Goal: Information Seeking & Learning: Learn about a topic

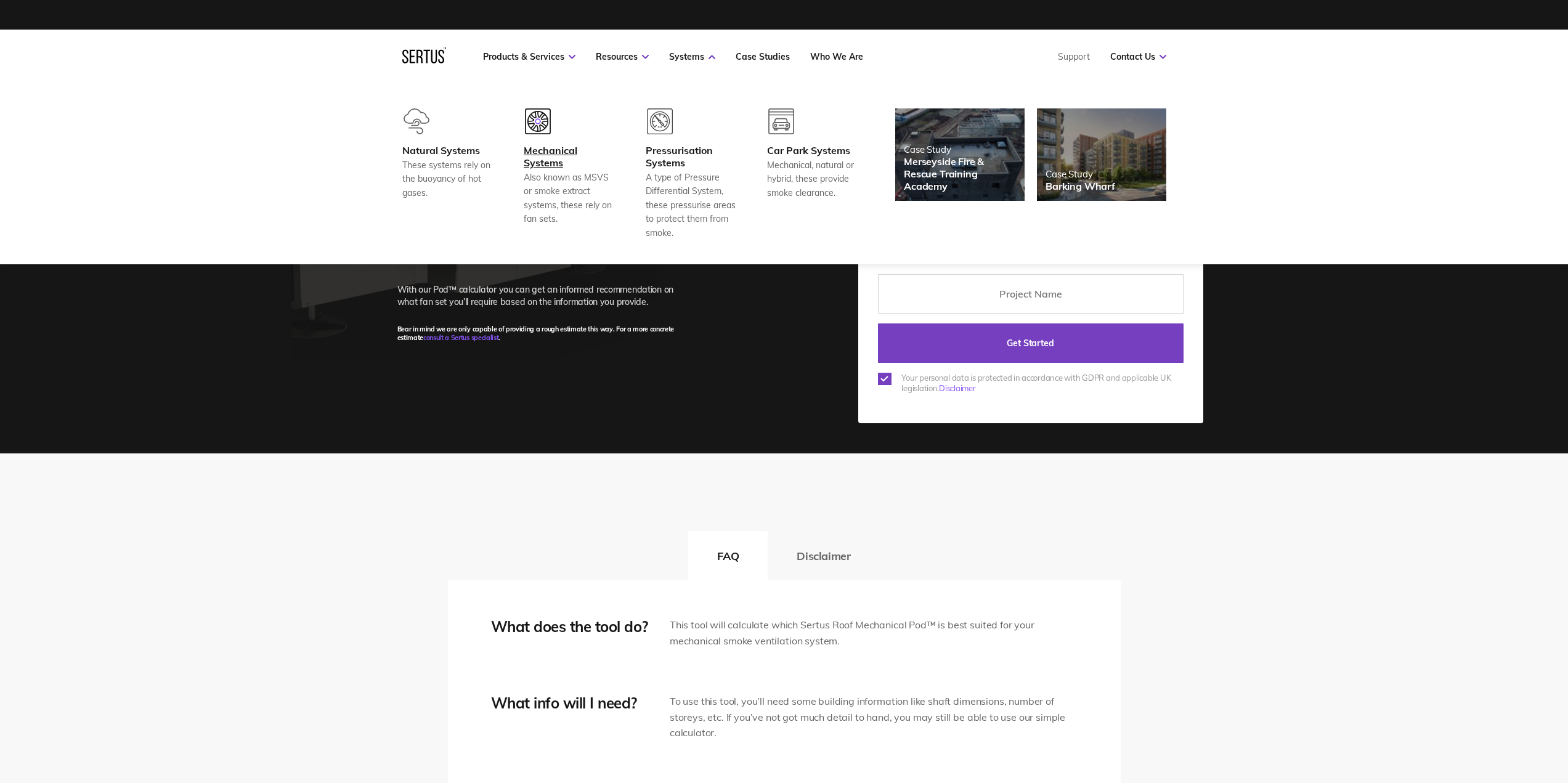
click at [537, 139] on div at bounding box center [569, 126] width 91 height 35
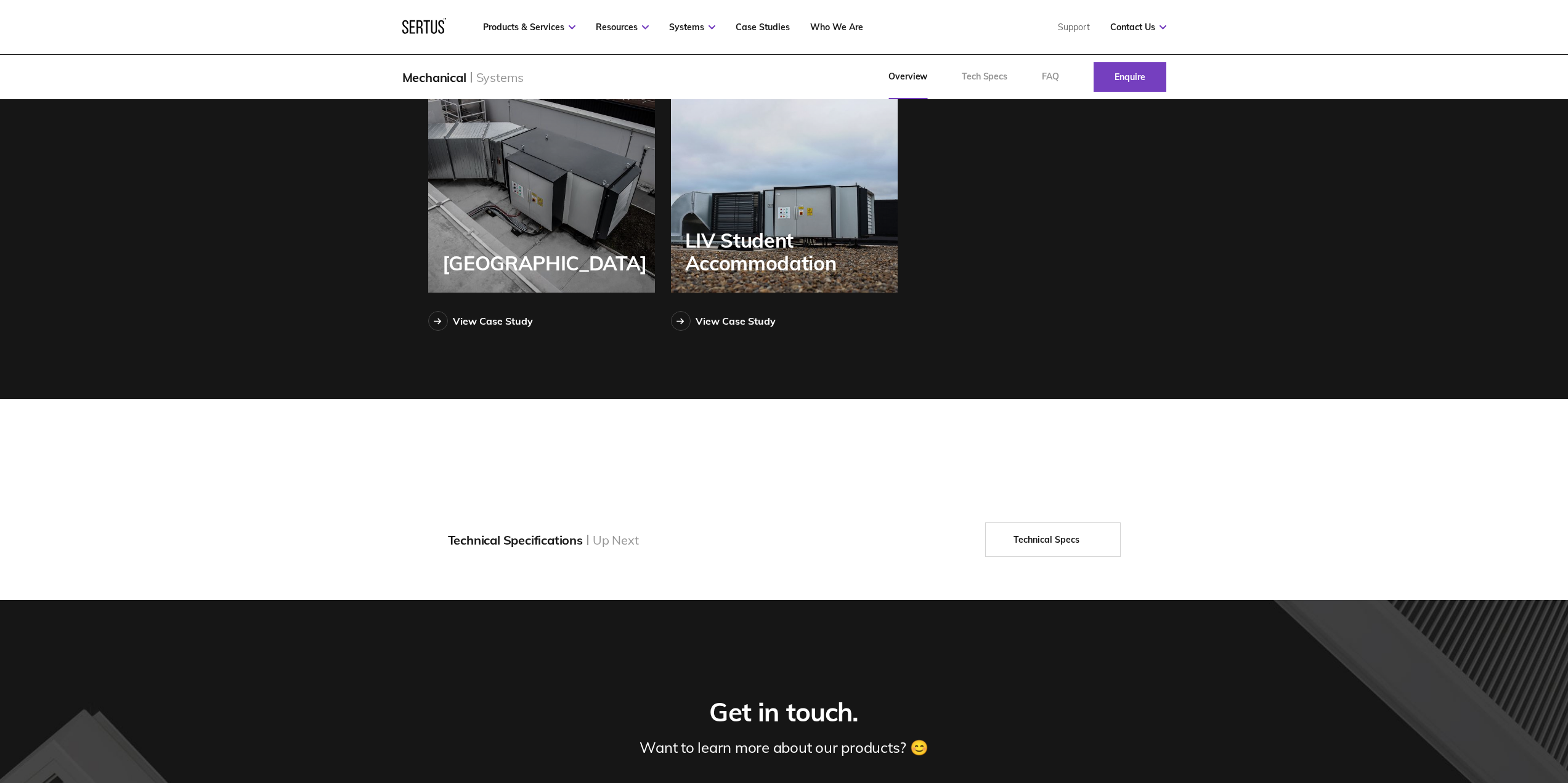
scroll to position [1968, 0]
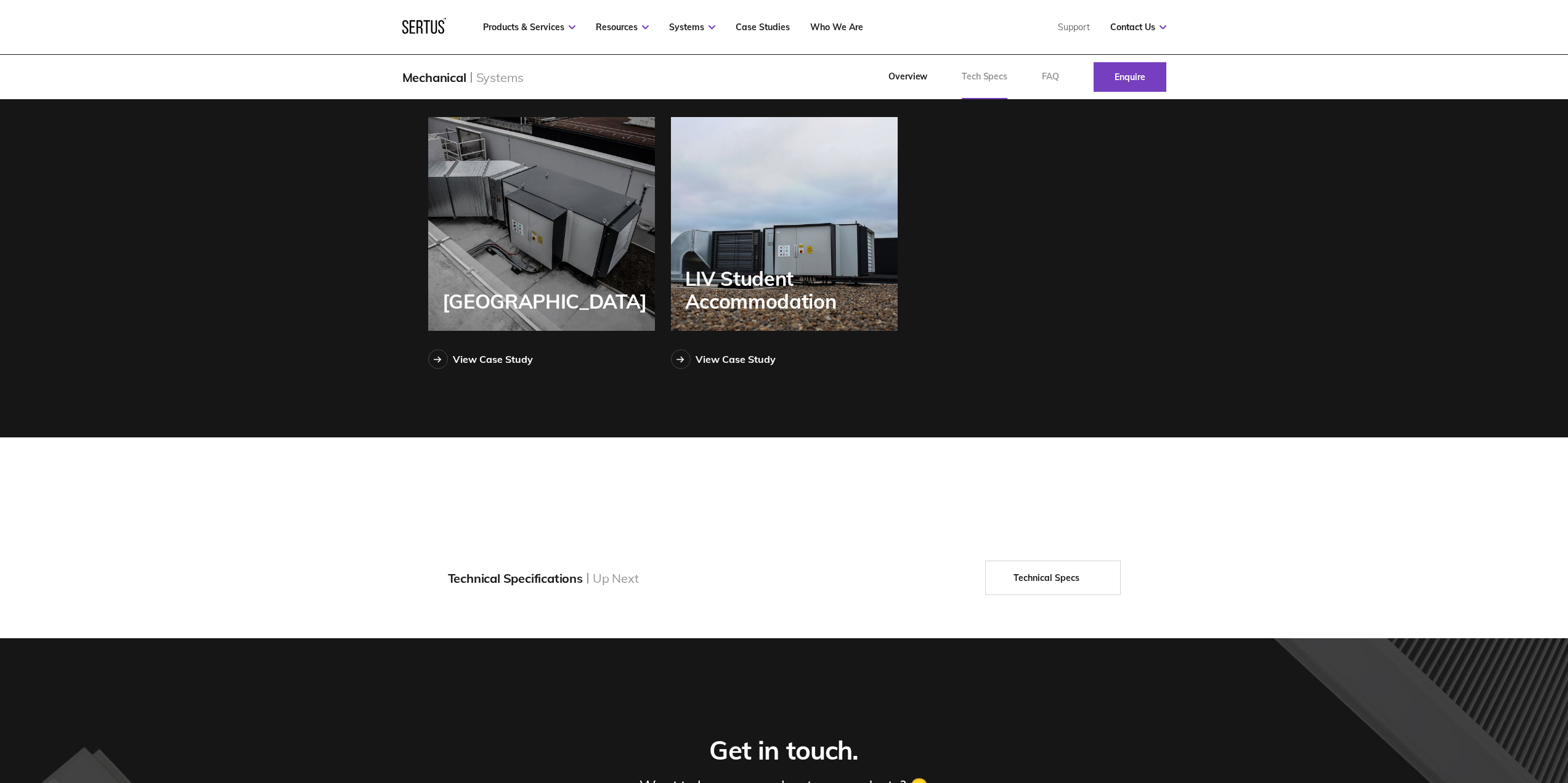
click at [971, 74] on link "Tech Specs" at bounding box center [984, 77] width 80 height 45
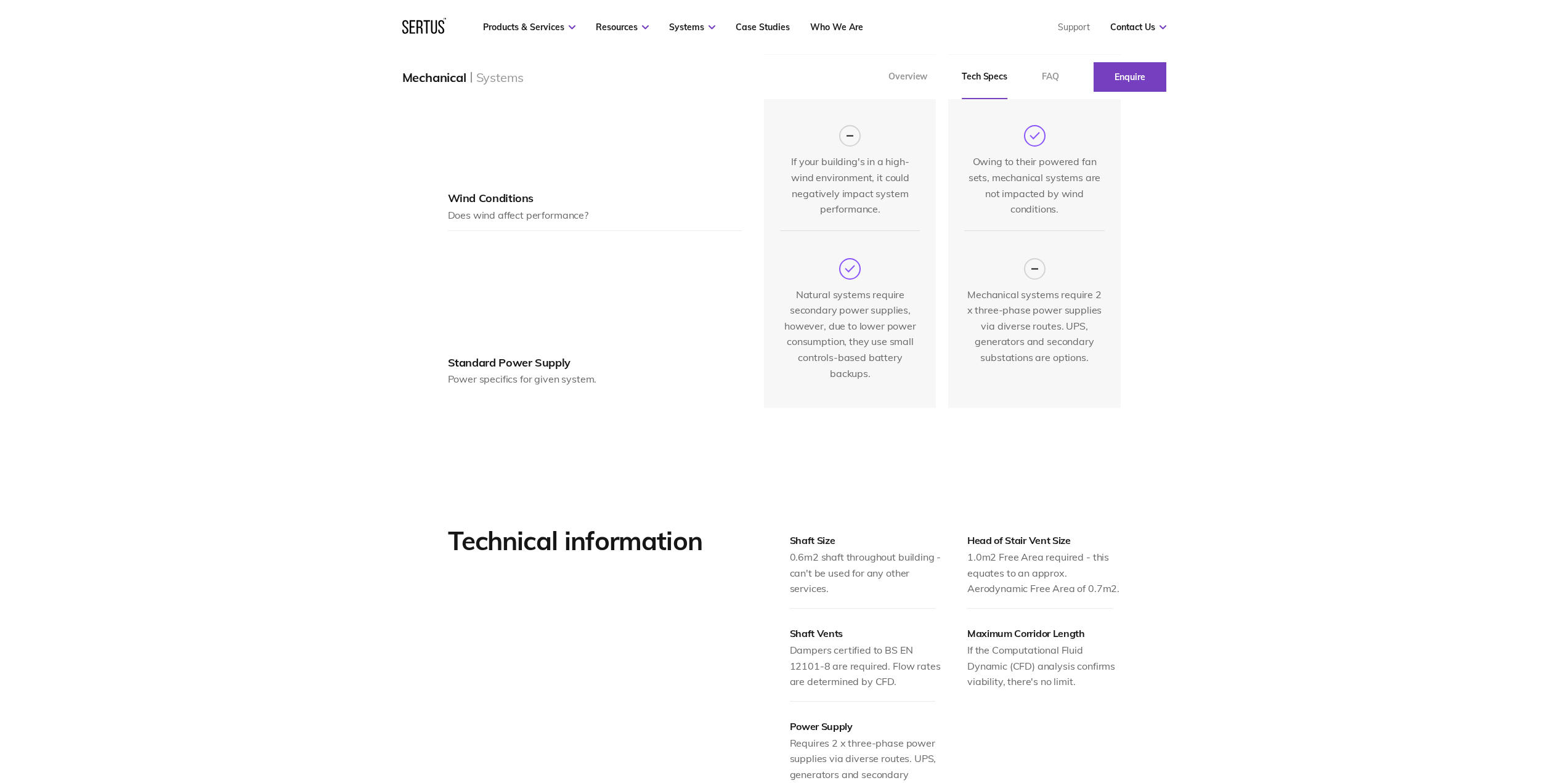
scroll to position [1232, 0]
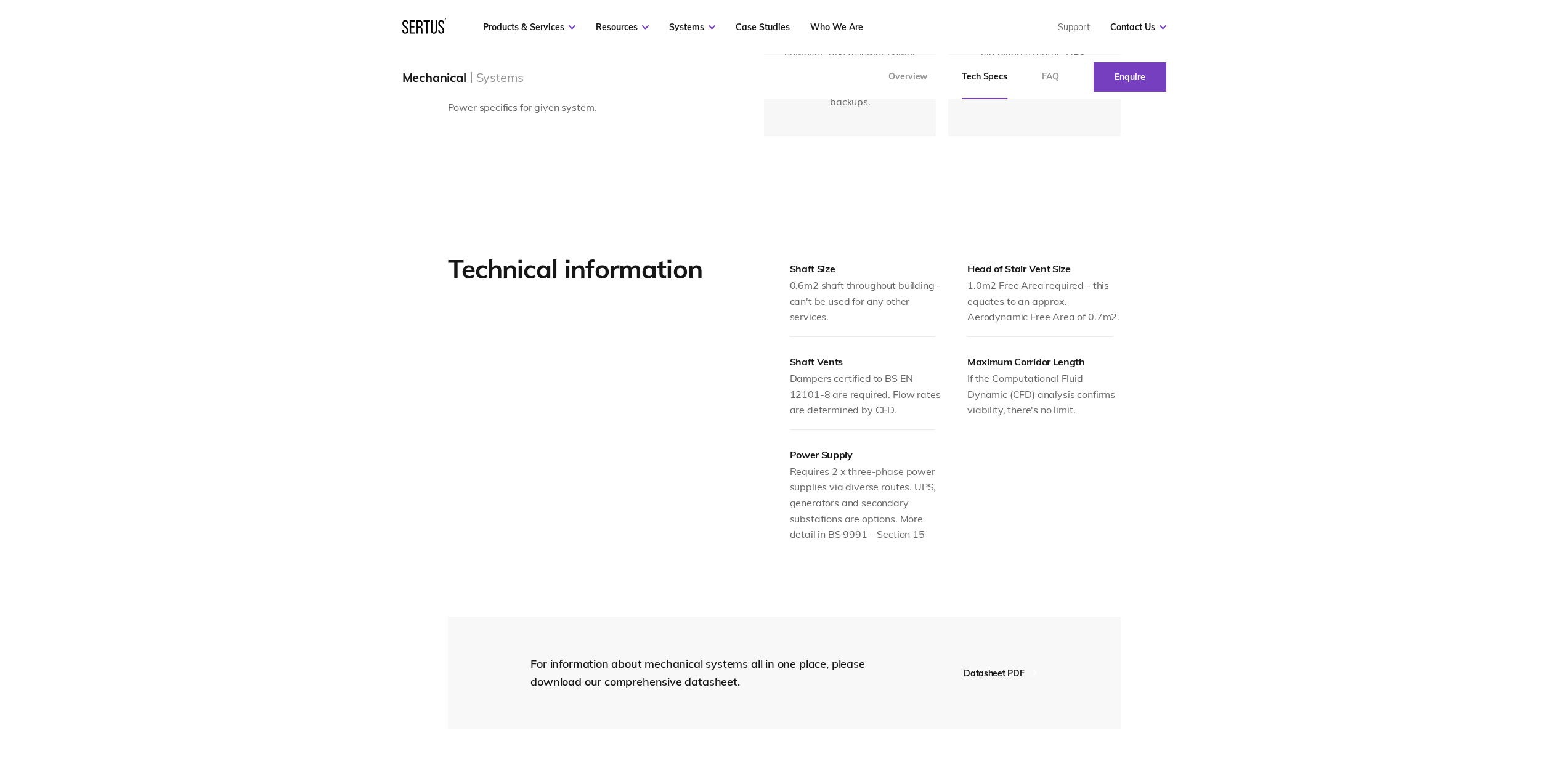
click at [1043, 372] on div "If the Computational Fluid Dynamic (CFD) analysis confirms viability, there's n…" at bounding box center [1044, 394] width 154 height 47
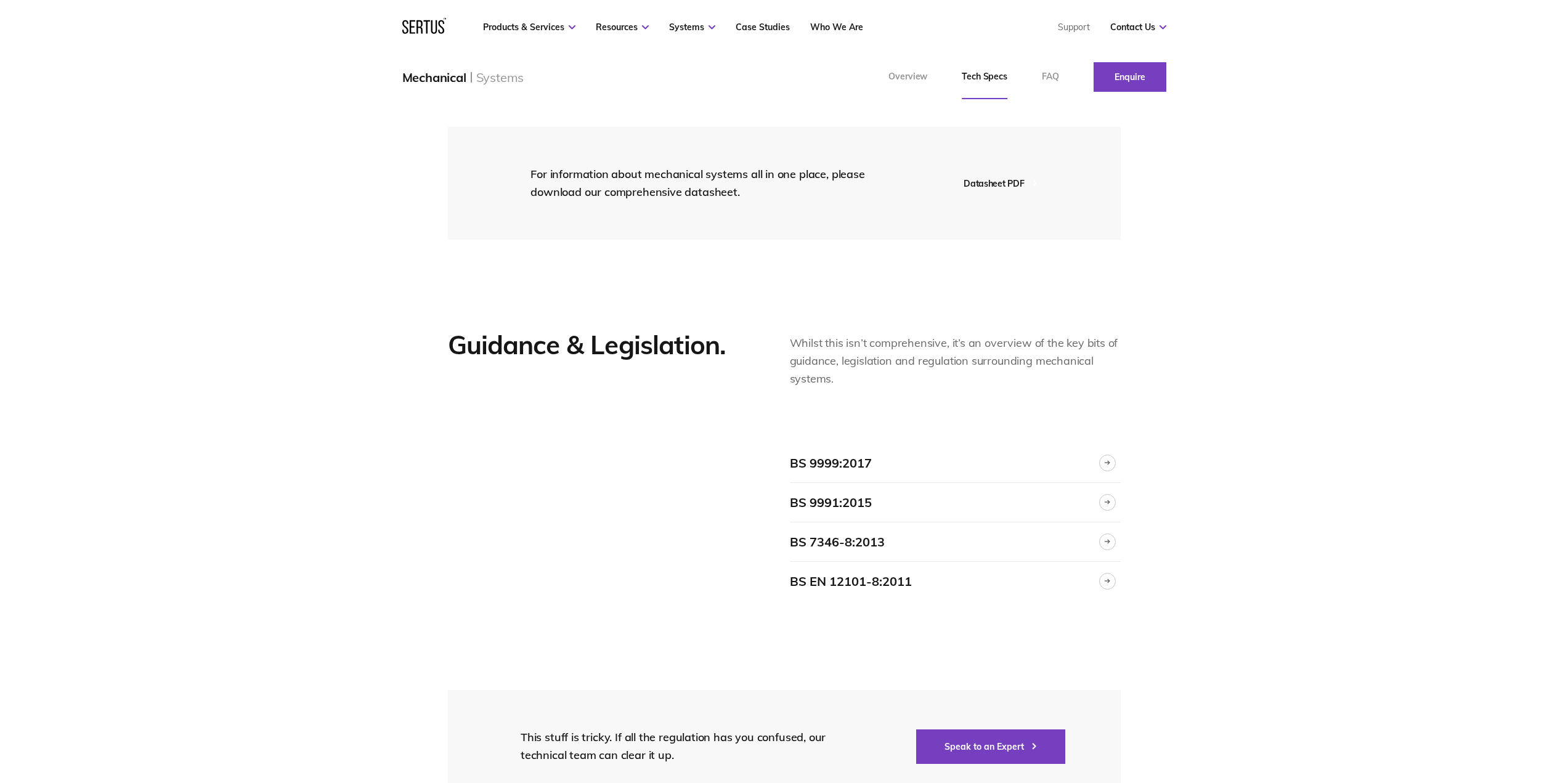
scroll to position [1726, 0]
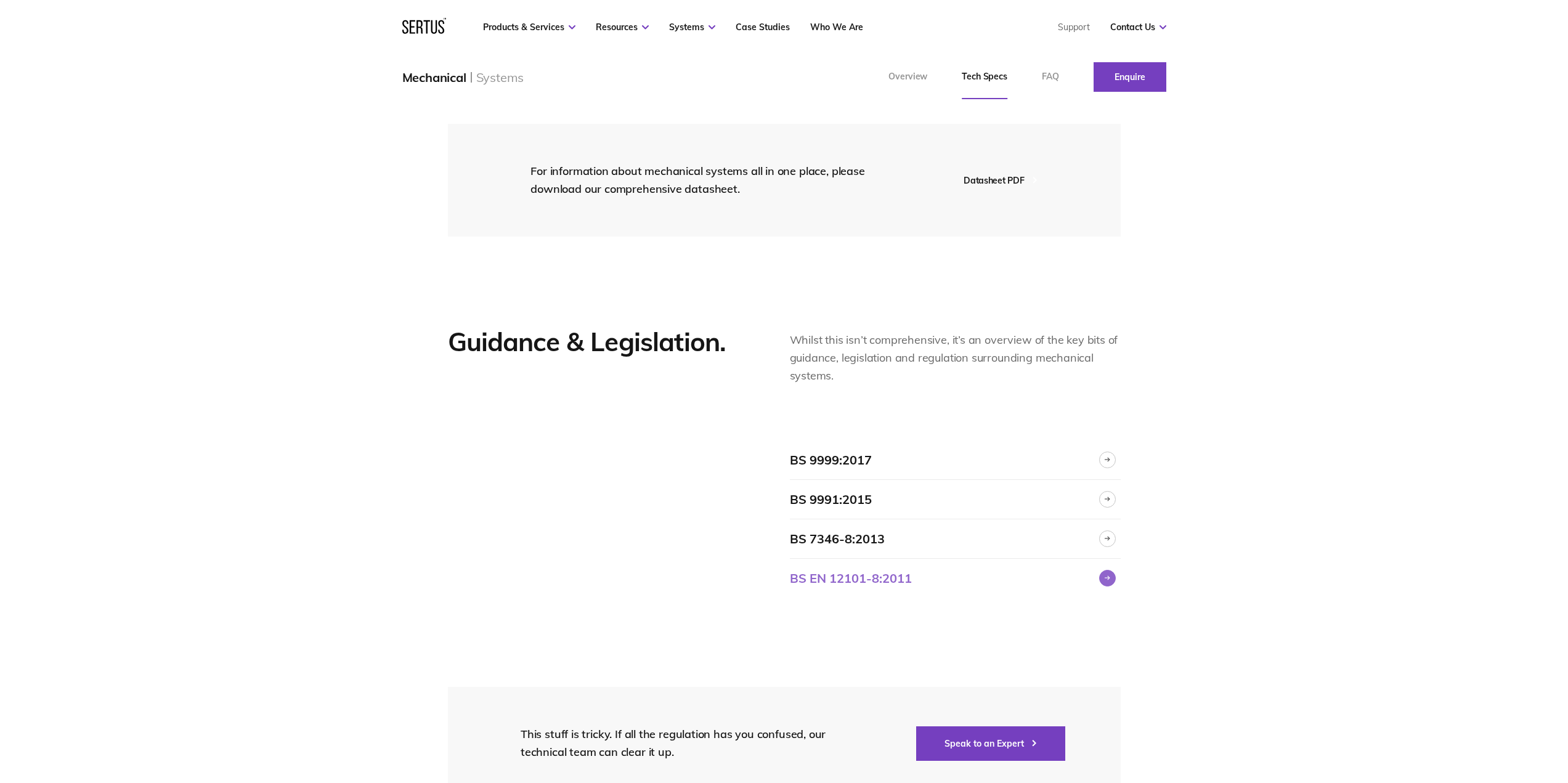
click at [1105, 570] on div at bounding box center [1107, 579] width 17 height 17
click at [1101, 491] on div at bounding box center [1107, 499] width 17 height 17
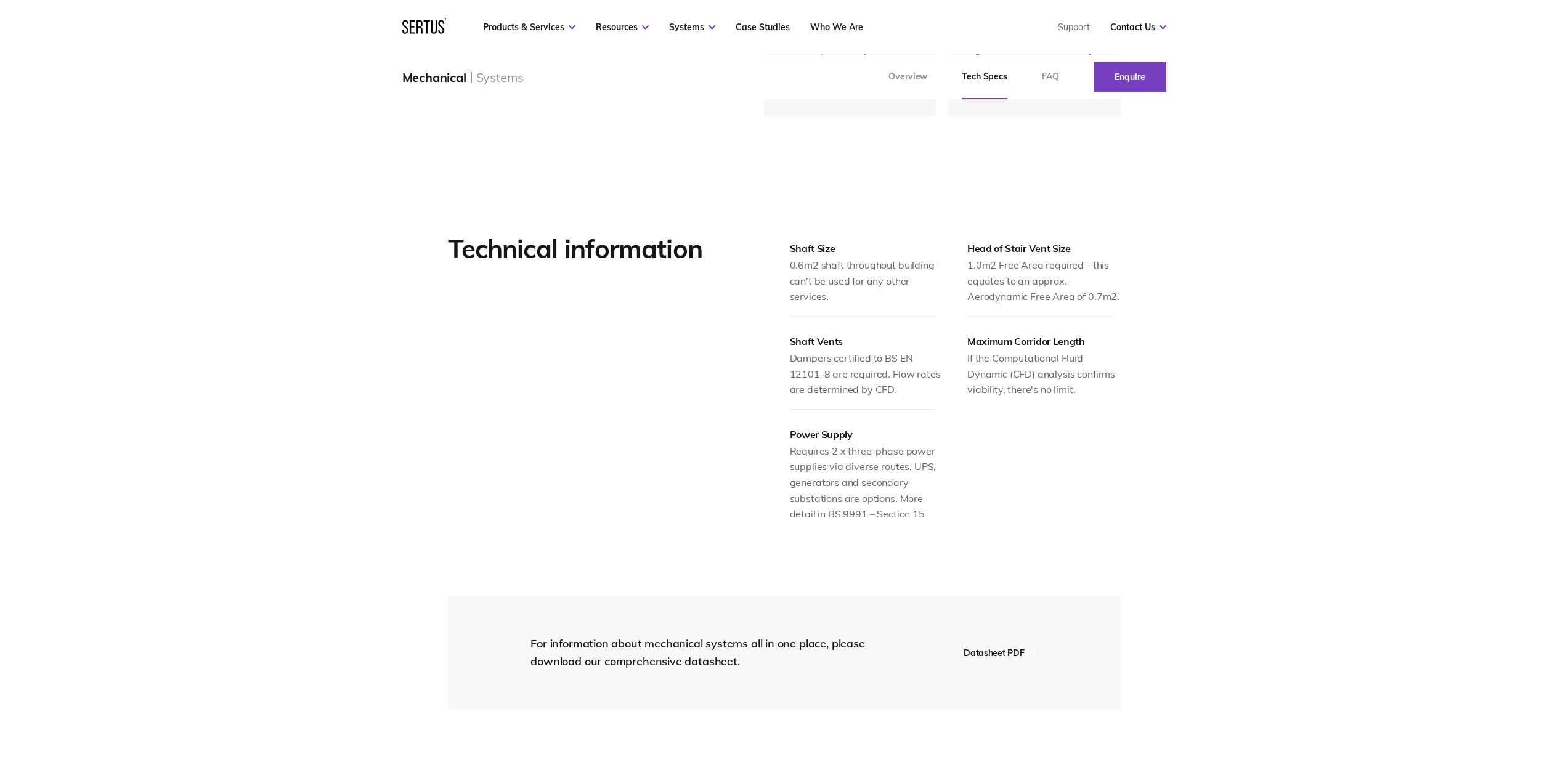
scroll to position [1232, 0]
